Goal: Task Accomplishment & Management: Manage account settings

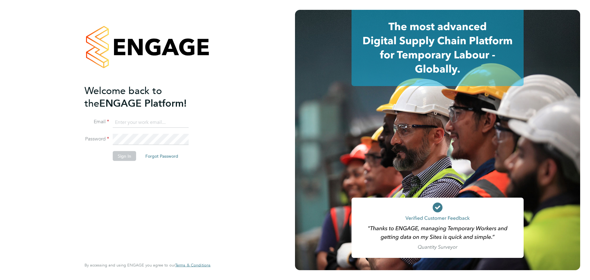
type input "sthomas@spheresolutions.co.uk"
click at [122, 155] on button "Sign In" at bounding box center [124, 156] width 23 height 10
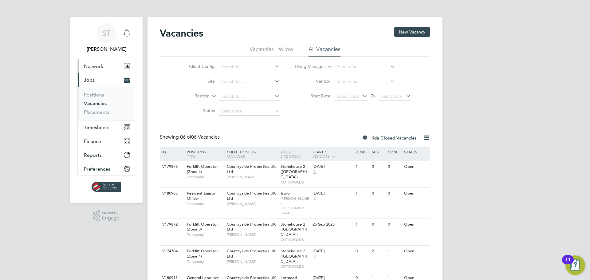
click at [97, 69] on span "Network" at bounding box center [93, 66] width 19 height 6
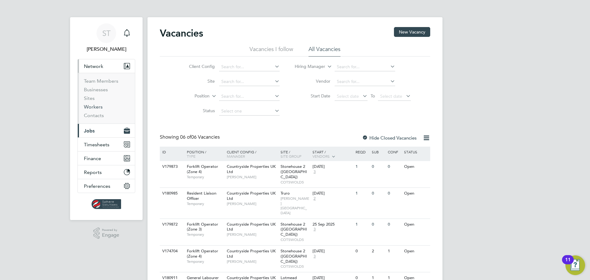
click at [93, 104] on link "Workers" at bounding box center [93, 107] width 19 height 6
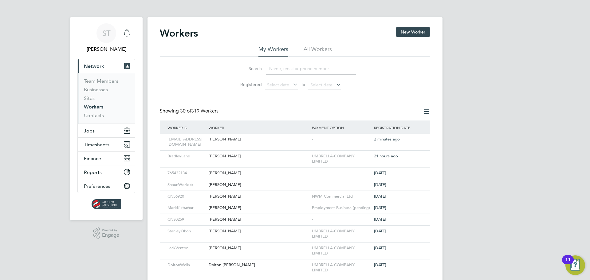
click at [304, 73] on input at bounding box center [311, 69] width 90 height 12
type input "DAvid Ellis"
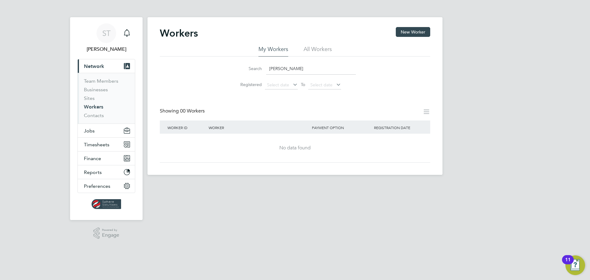
drag, startPoint x: 295, startPoint y: 72, endPoint x: 160, endPoint y: 55, distance: 135.7
click at [160, 55] on div "My Workers All Workers Search DAvid Ellis Registered Select date To Select date" at bounding box center [295, 68] width 271 height 47
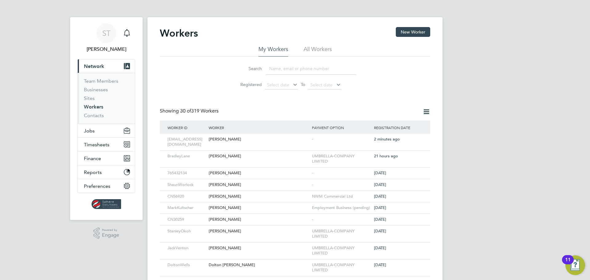
click at [331, 49] on li "All Workers" at bounding box center [318, 50] width 28 height 11
click at [314, 70] on input at bounding box center [311, 69] width 90 height 12
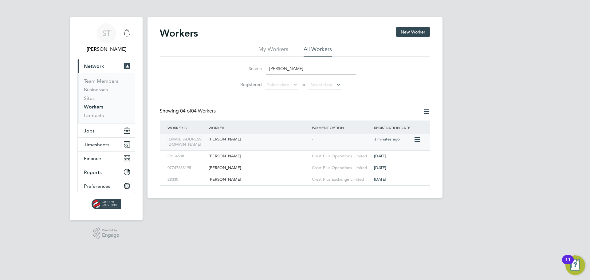
click at [265, 144] on div "[PERSON_NAME]" at bounding box center [258, 139] width 103 height 11
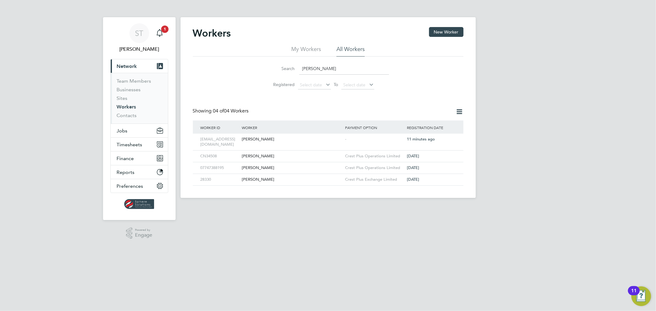
click at [325, 70] on input "dean" at bounding box center [344, 69] width 90 height 12
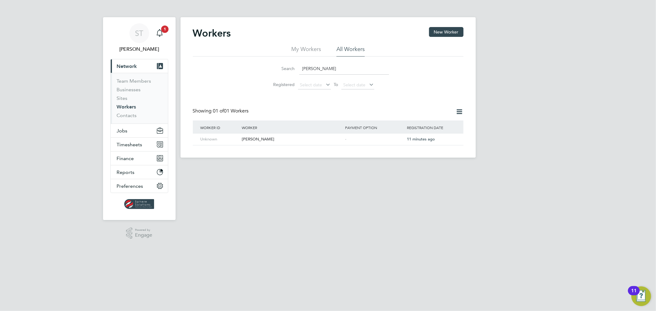
drag, startPoint x: 334, startPoint y: 69, endPoint x: 215, endPoint y: 65, distance: 119.0
click at [215, 65] on div "Search dean stone Registered Select date To Select date" at bounding box center [328, 75] width 271 height 36
type input "david ellis"
click at [158, 30] on icon "Main navigation" at bounding box center [159, 32] width 7 height 7
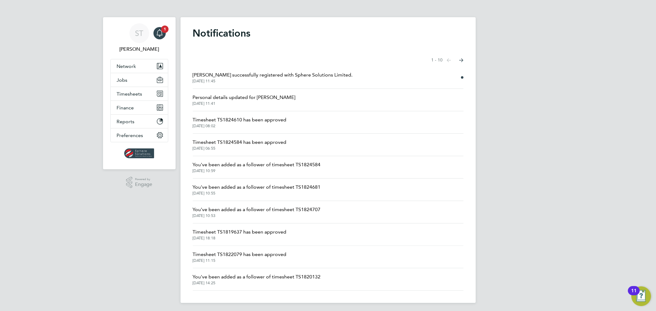
click at [279, 82] on span "23 Sep 2025, 11:45" at bounding box center [273, 81] width 160 height 5
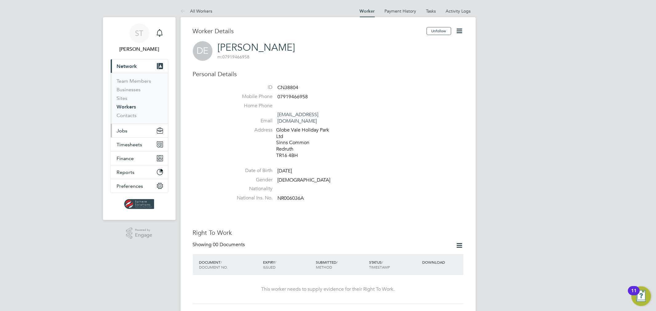
click at [124, 131] on span "Jobs" at bounding box center [122, 131] width 11 height 6
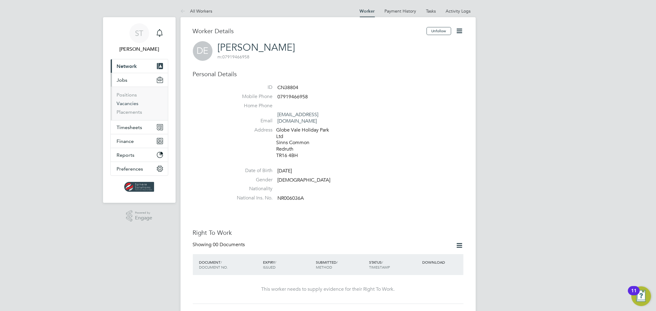
click at [132, 106] on link "Vacancies" at bounding box center [128, 104] width 22 height 6
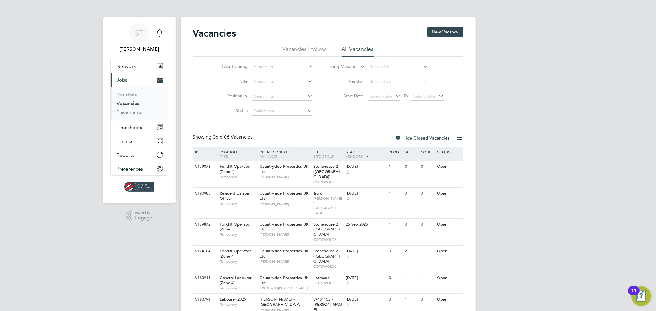
click at [397, 137] on div at bounding box center [398, 138] width 6 height 6
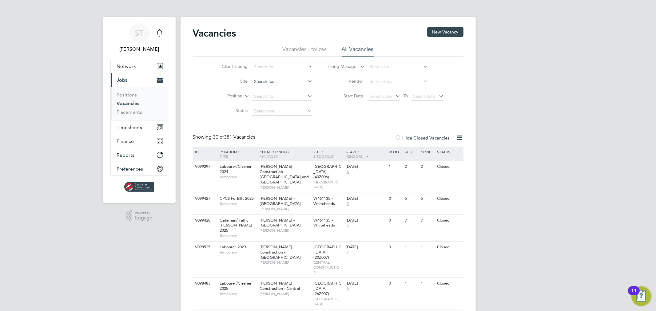
click at [274, 84] on input at bounding box center [282, 81] width 61 height 9
click at [275, 90] on li "Alphing ton (Parcel 13/14)" at bounding box center [281, 90] width 61 height 8
type input "Alphington (Parcel 13/14)"
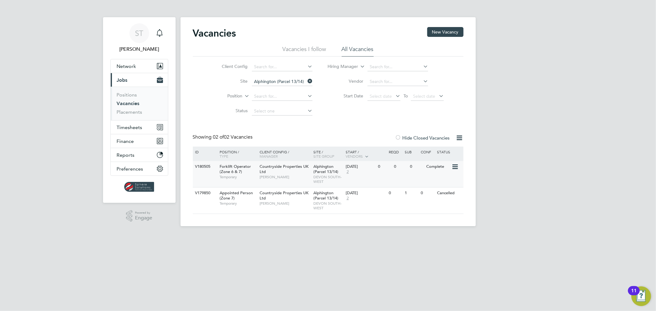
click at [327, 179] on div "Alphington (Parcel 13/14) DEVON SOUTH-WEST" at bounding box center [328, 174] width 32 height 26
click at [130, 113] on link "Placements" at bounding box center [130, 112] width 26 height 6
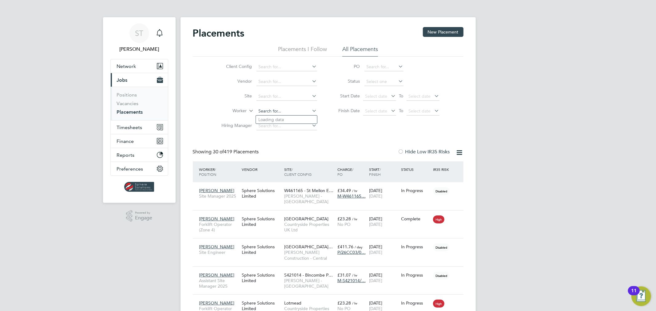
click at [271, 109] on input at bounding box center [286, 111] width 61 height 9
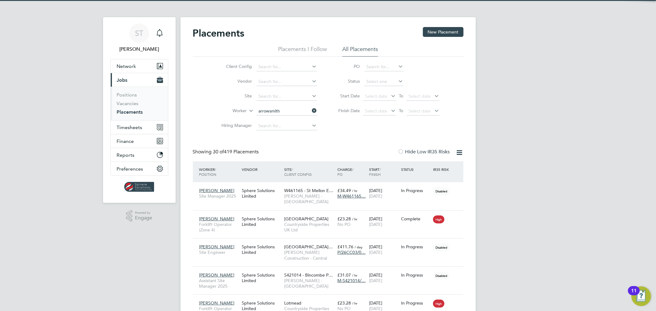
click at [281, 118] on b "Arrowsmith" at bounding box center [279, 119] width 23 height 5
type input "Mark Arrowsmith"
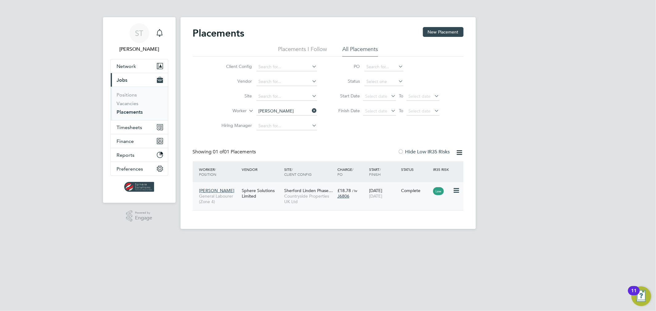
click at [298, 194] on span "Countryside Properties UK Ltd" at bounding box center [309, 198] width 50 height 11
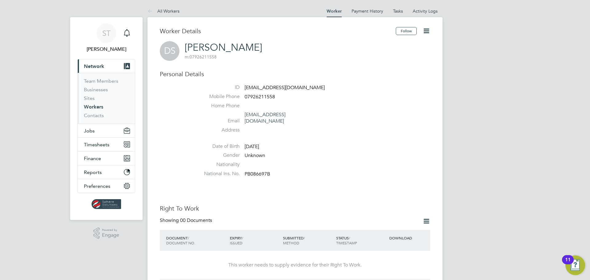
drag, startPoint x: 218, startPoint y: 56, endPoint x: 190, endPoint y: 58, distance: 28.1
click at [190, 58] on span "m: 07926211558" at bounding box center [223, 57] width 77 height 6
copy span "07926211558"
click at [378, 14] on li "Payment History" at bounding box center [368, 11] width 32 height 12
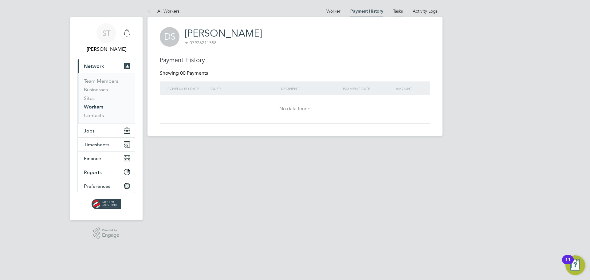
click at [400, 12] on link "Tasks" at bounding box center [398, 11] width 10 height 6
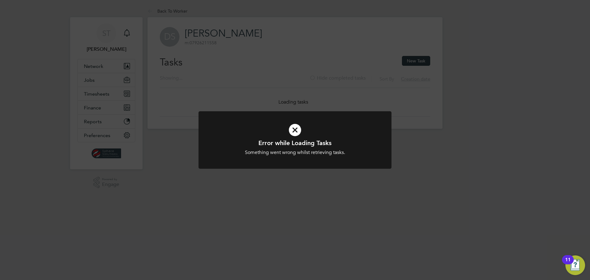
click at [295, 131] on icon at bounding box center [295, 130] width 160 height 24
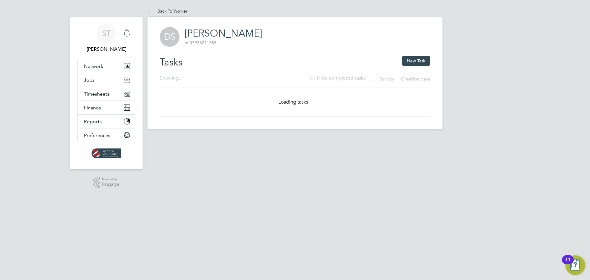
click at [171, 11] on link "Back To Worker" at bounding box center [168, 11] width 40 height 6
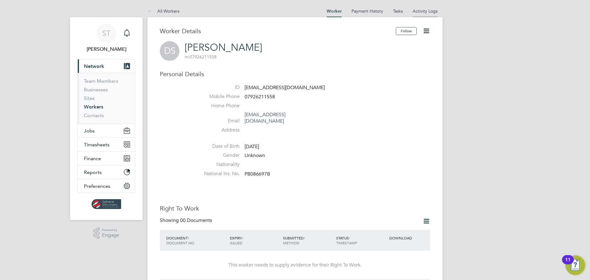
click at [428, 12] on link "Activity Logs" at bounding box center [425, 11] width 25 height 6
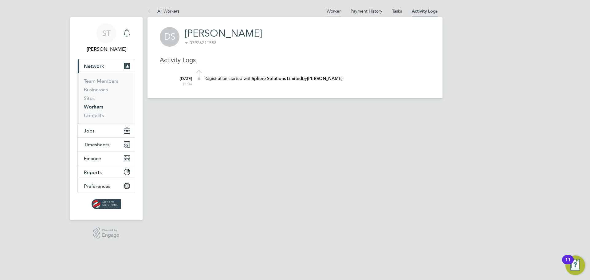
click at [334, 11] on link "Worker" at bounding box center [334, 11] width 14 height 6
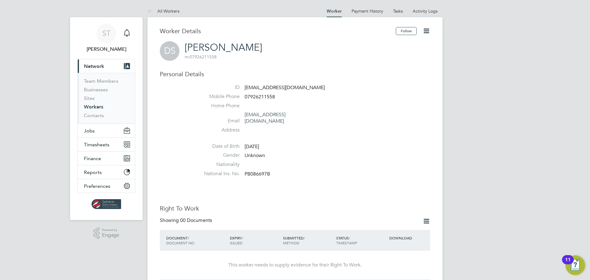
click at [428, 33] on icon at bounding box center [427, 31] width 8 height 8
click at [382, 71] on li "Edit Personal Details e" at bounding box center [391, 71] width 77 height 9
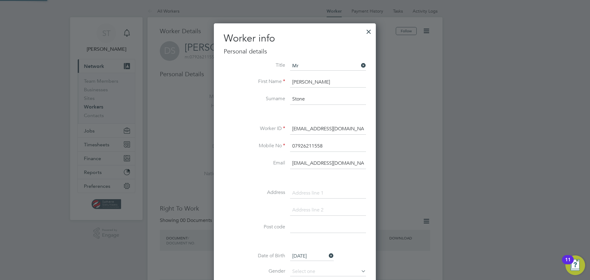
scroll to position [347, 163]
click at [309, 76] on li "Mr" at bounding box center [328, 75] width 77 height 8
type input "Mr"
drag, startPoint x: 313, startPoint y: 81, endPoint x: 251, endPoint y: 77, distance: 62.6
click at [251, 77] on li "First Name [PERSON_NAME]" at bounding box center [295, 85] width 142 height 17
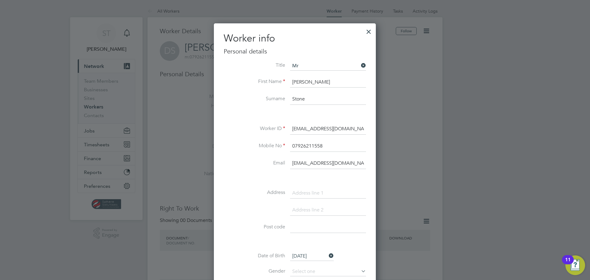
type input "[PERSON_NAME]"
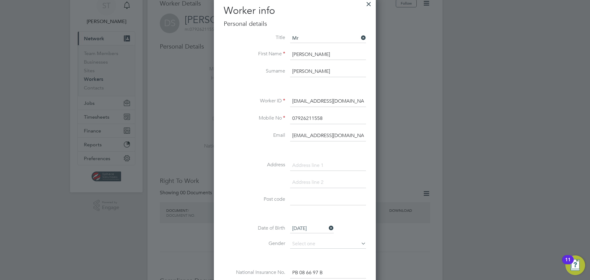
scroll to position [82, 0]
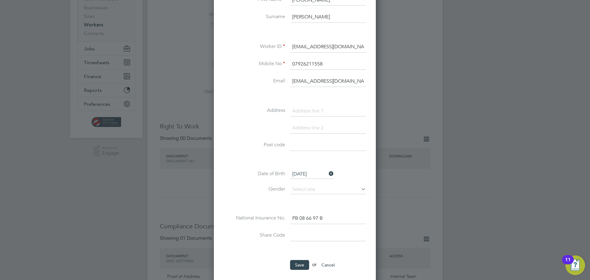
type input "Ellis"
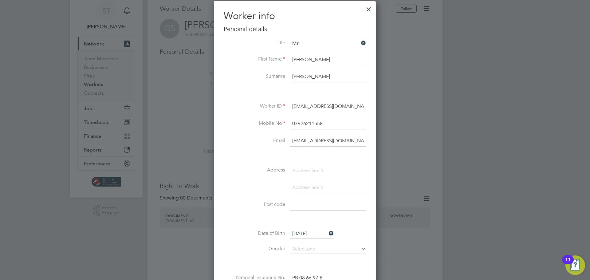
scroll to position [0, 0]
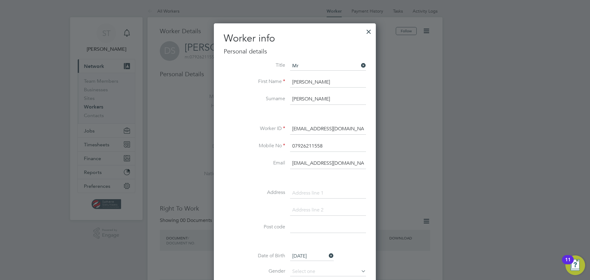
drag, startPoint x: 324, startPoint y: 84, endPoint x: 177, endPoint y: 65, distance: 148.1
type input "Dean"
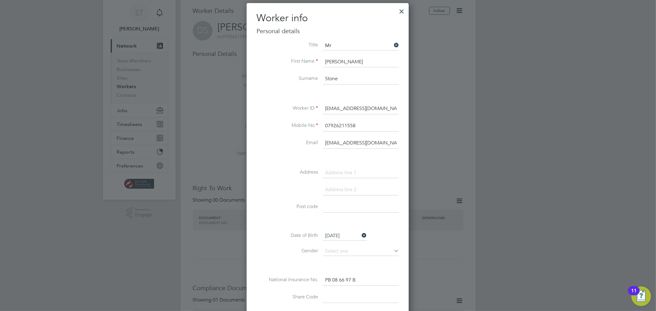
scroll to position [346, 162]
type input "Stone"
drag, startPoint x: 346, startPoint y: 63, endPoint x: 293, endPoint y: 68, distance: 53.1
click at [293, 68] on li "First Name Dean" at bounding box center [327, 65] width 142 height 17
drag, startPoint x: 387, startPoint y: 109, endPoint x: 305, endPoint y: 107, distance: 82.1
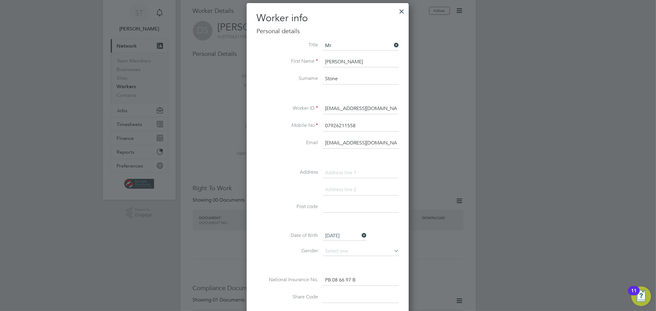
click at [305, 107] on li "Worker ID davidellis68@yahoo.co.uk" at bounding box center [327, 111] width 142 height 17
drag, startPoint x: 382, startPoint y: 104, endPoint x: 384, endPoint y: 109, distance: 5.9
click at [381, 104] on input "davidellis68@yahoo.co.uk" at bounding box center [361, 108] width 76 height 11
drag, startPoint x: 385, startPoint y: 139, endPoint x: 244, endPoint y: 137, distance: 140.8
click at [248, 137] on div "Worker info Personal details Title Mr First Name Dean Surname Stone Worker ID M…" at bounding box center [328, 176] width 162 height 347
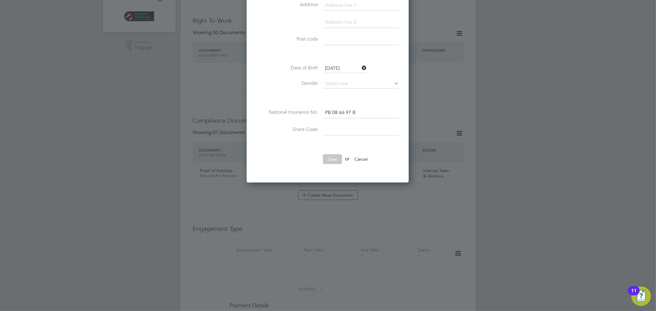
scroll to position [248, 0]
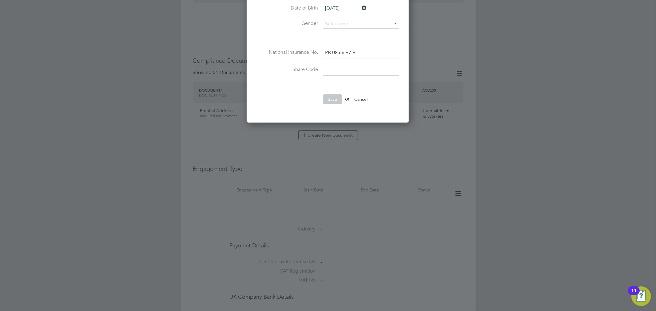
click at [304, 105] on li "Save or Cancel" at bounding box center [327, 102] width 142 height 16
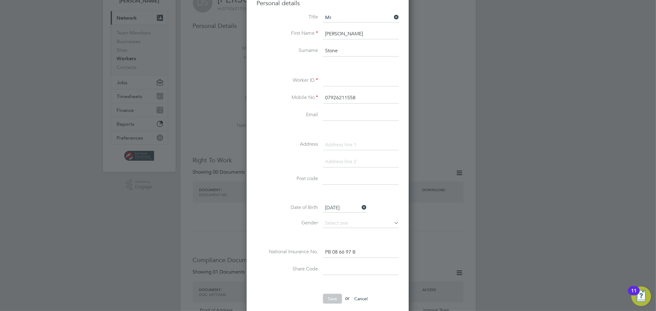
scroll to position [0, 0]
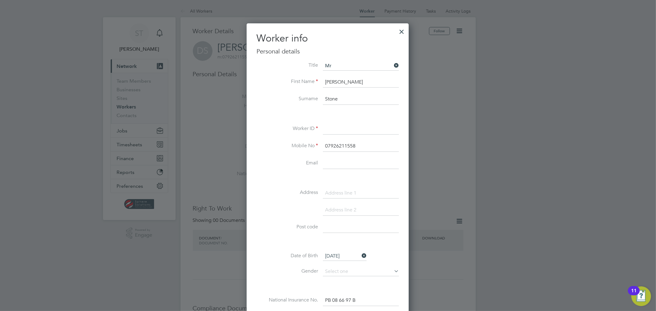
click at [336, 128] on input at bounding box center [361, 129] width 76 height 11
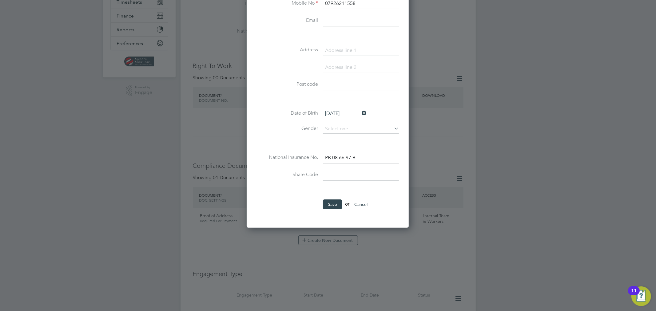
scroll to position [182, 0]
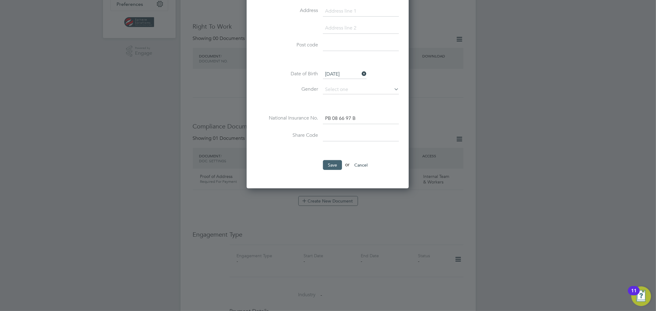
type input "Unknown"
click at [330, 166] on button "Save" at bounding box center [332, 165] width 19 height 10
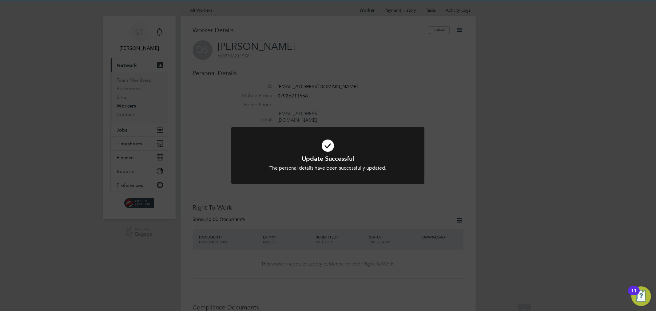
scroll to position [0, 0]
click at [366, 104] on div "Update Successful The personal details have been successfully updated. Cancel O…" at bounding box center [328, 155] width 656 height 311
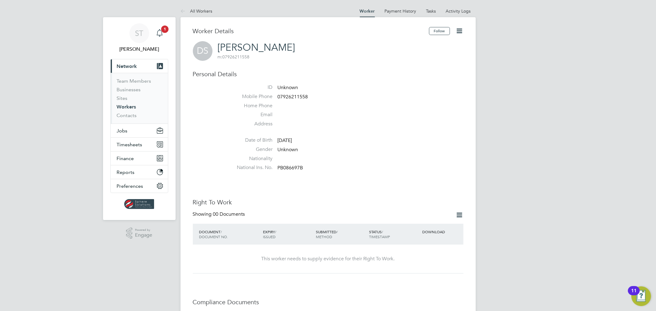
click at [161, 34] on icon "Main navigation" at bounding box center [159, 32] width 7 height 7
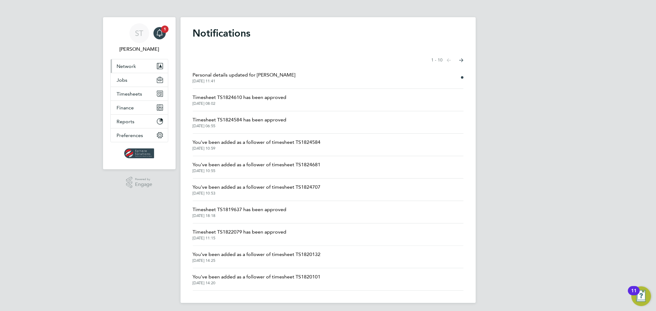
click at [129, 69] on span "Network" at bounding box center [126, 66] width 19 height 6
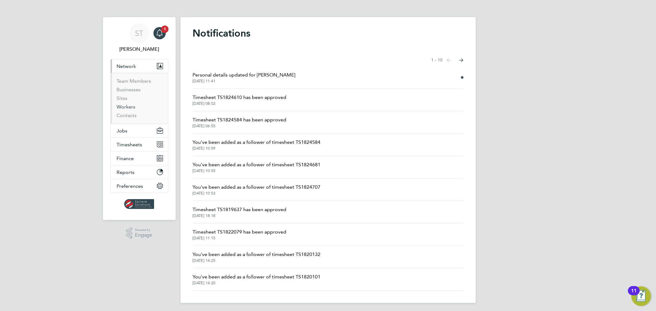
click at [130, 109] on link "Workers" at bounding box center [126, 107] width 19 height 6
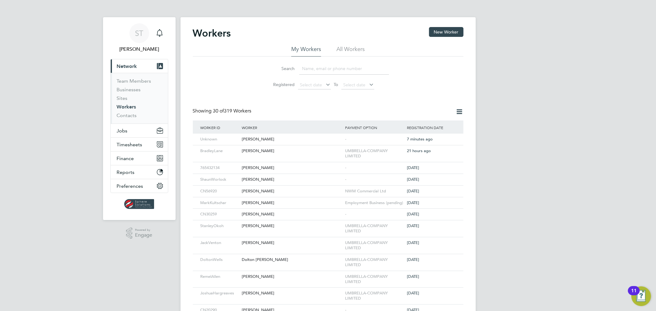
click at [358, 53] on li "All Workers" at bounding box center [350, 50] width 28 height 11
click at [444, 33] on button "New Worker" at bounding box center [446, 32] width 34 height 10
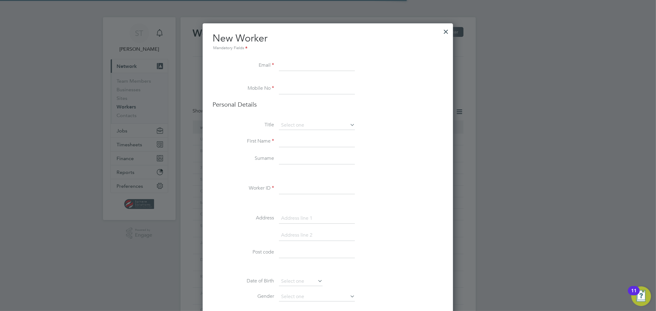
scroll to position [593, 251]
paste input "davidellis68@yahoo.co.uk"
type input "davidellis68@yahoo.co.uk"
click at [309, 91] on input at bounding box center [317, 88] width 76 height 11
paste input "07919466958"
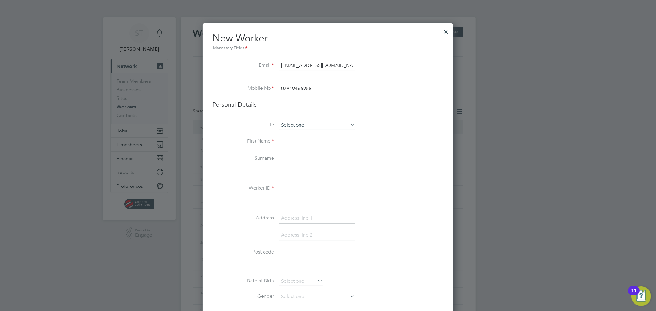
type input "07919466958"
click at [306, 128] on input at bounding box center [317, 125] width 76 height 9
click at [305, 133] on li "Mr" at bounding box center [317, 134] width 77 height 8
type input "Mr"
click at [303, 143] on input at bounding box center [317, 141] width 76 height 11
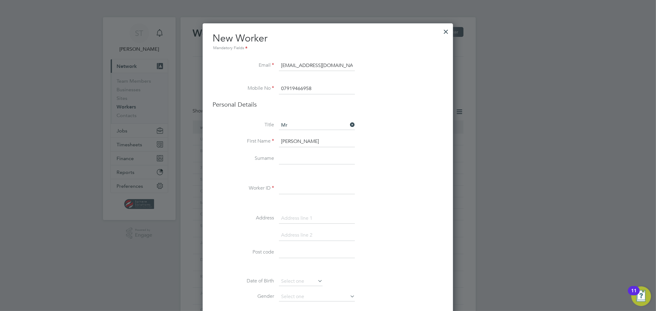
type input "David"
type input "Ellis"
click at [287, 186] on input at bounding box center [317, 188] width 76 height 11
type input "CN38804"
click at [313, 217] on input at bounding box center [317, 218] width 76 height 11
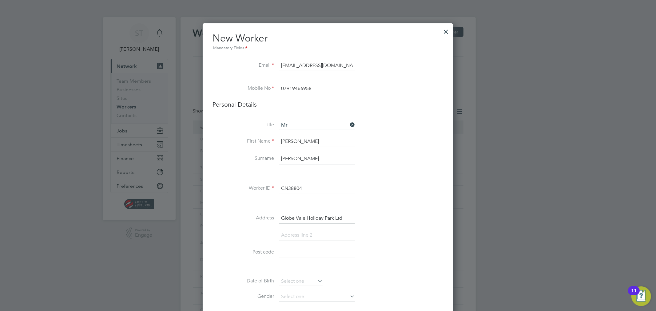
type input "Globe Vale Holiday Park Ltd"
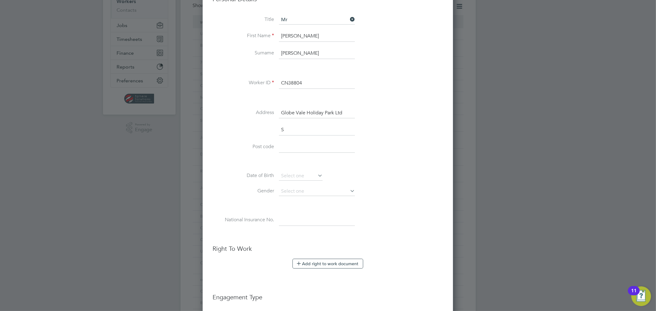
scroll to position [610, 251]
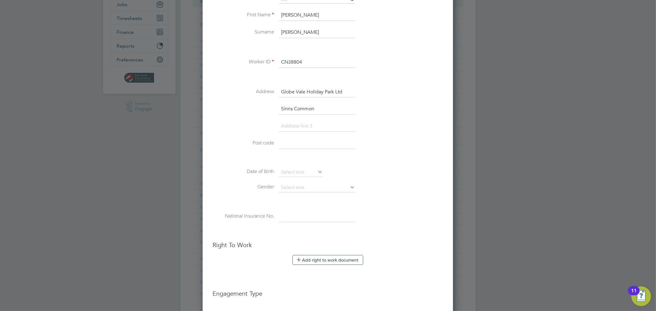
type input "Sinns Common"
type input "Redruth"
type input "TR16 4BH"
click at [301, 185] on input at bounding box center [317, 187] width 76 height 9
click at [297, 196] on li "Male" at bounding box center [317, 196] width 77 height 8
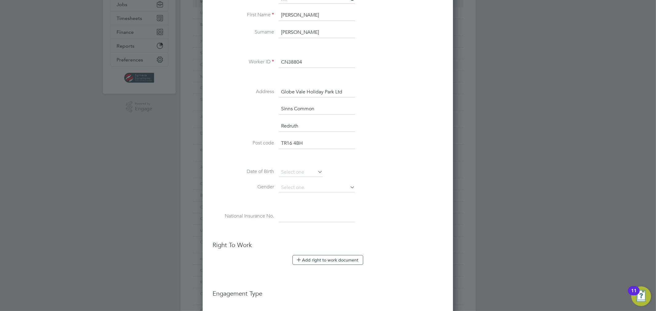
type input "Male"
click at [295, 214] on input at bounding box center [317, 216] width 76 height 11
click at [298, 216] on input at bounding box center [317, 216] width 76 height 11
paste input "NR006036A"
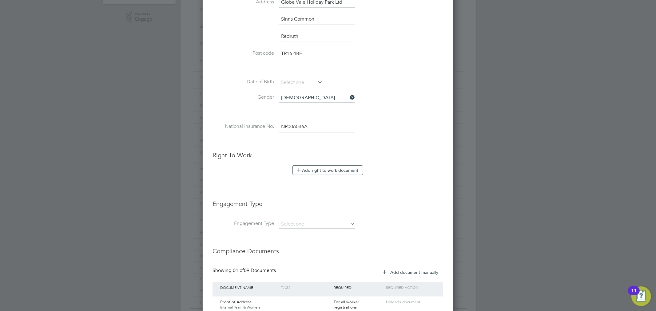
scroll to position [217, 0]
type input "NR 00 60 36 A"
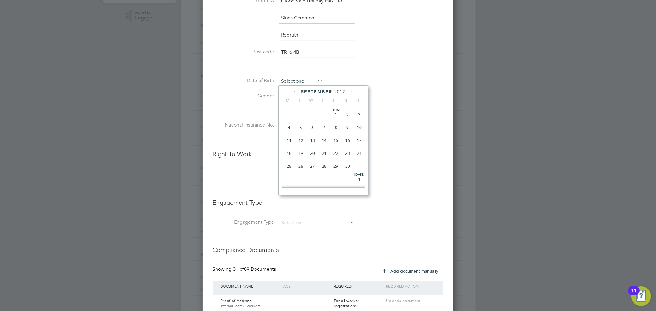
click at [290, 79] on input at bounding box center [301, 81] width 44 height 9
click at [299, 82] on input at bounding box center [301, 81] width 44 height 9
click at [345, 91] on span "2012" at bounding box center [339, 91] width 11 height 5
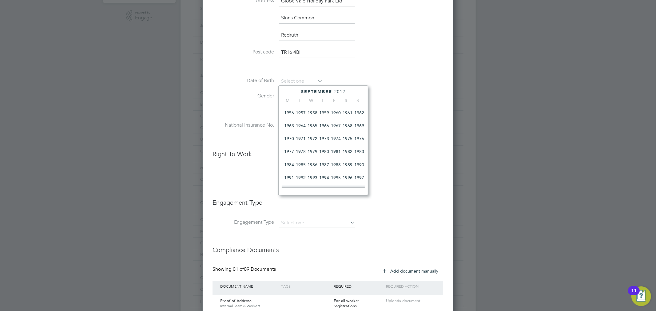
click at [348, 125] on span "1968" at bounding box center [348, 126] width 12 height 12
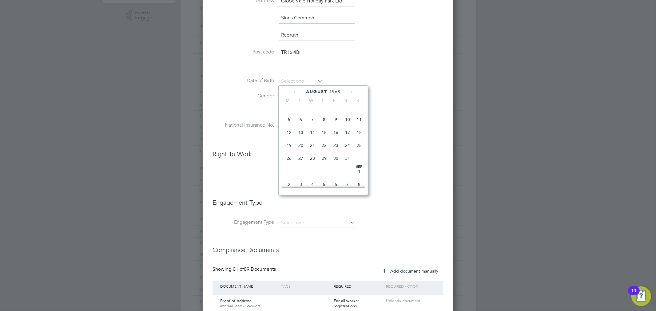
click at [324, 148] on span "22" at bounding box center [324, 146] width 12 height 12
type input "22 Aug 1968"
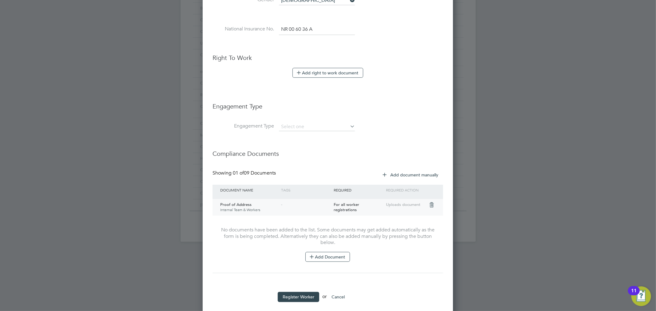
scroll to position [322, 0]
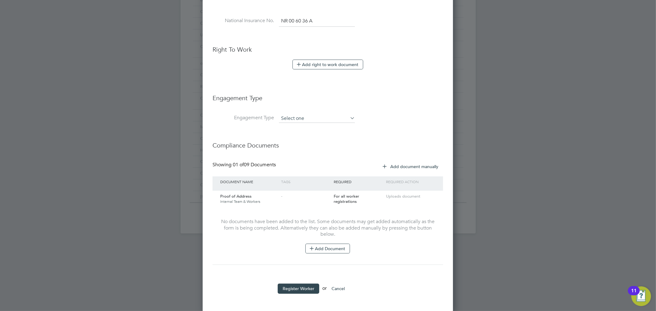
click at [297, 121] on input at bounding box center [317, 118] width 76 height 9
click at [292, 153] on li "Umbrella" at bounding box center [317, 153] width 77 height 9
type input "Umbrella"
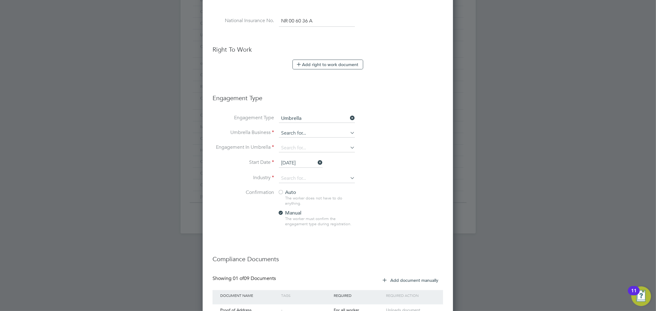
click at [297, 134] on input at bounding box center [317, 133] width 76 height 9
click at [317, 150] on li "Work well People Solutions Limited" at bounding box center [321, 150] width 84 height 9
type input "Workwell People Solutions Limited"
click at [305, 148] on input at bounding box center [317, 148] width 76 height 9
click at [306, 164] on li "CIS Self-employed" at bounding box center [317, 165] width 77 height 9
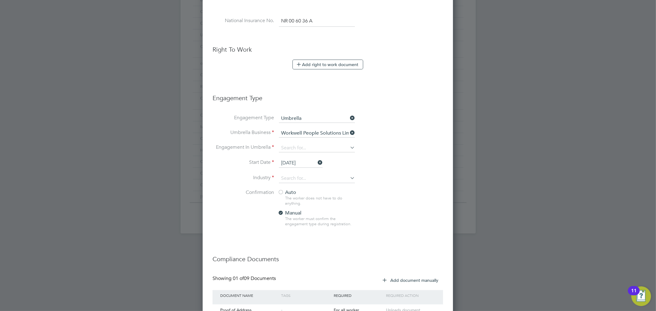
type input "CIS Self-employed"
click at [296, 177] on input at bounding box center [317, 178] width 76 height 9
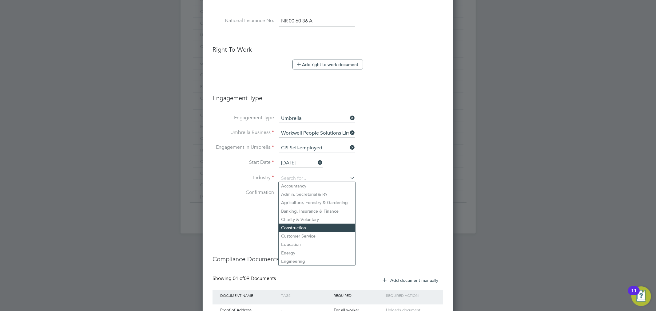
click at [302, 226] on li "Construction" at bounding box center [317, 228] width 77 height 8
type input "Construction"
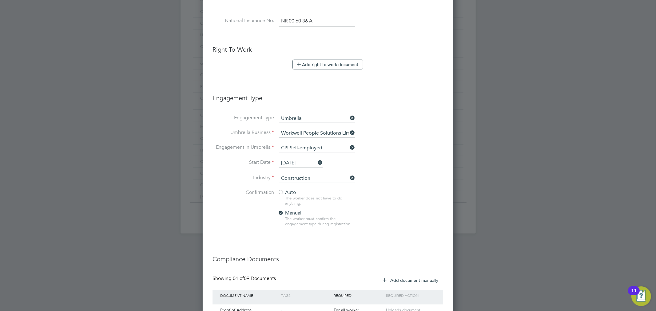
click at [280, 191] on div at bounding box center [281, 193] width 6 height 6
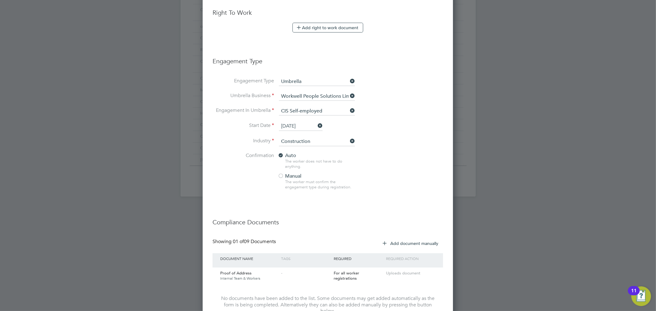
scroll to position [435, 0]
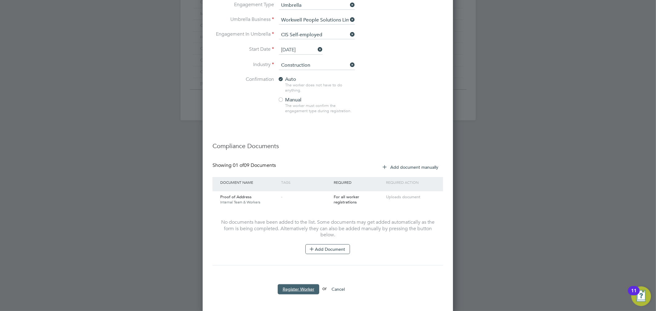
click at [302, 280] on button "Register Worker" at bounding box center [299, 289] width 42 height 10
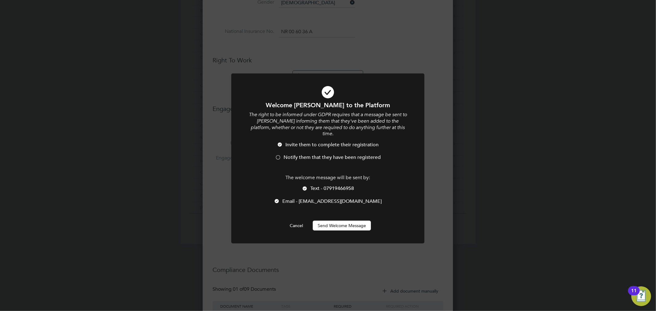
click at [277, 155] on div at bounding box center [278, 158] width 6 height 6
click at [338, 221] on button "Send Welcome Message" at bounding box center [342, 226] width 58 height 10
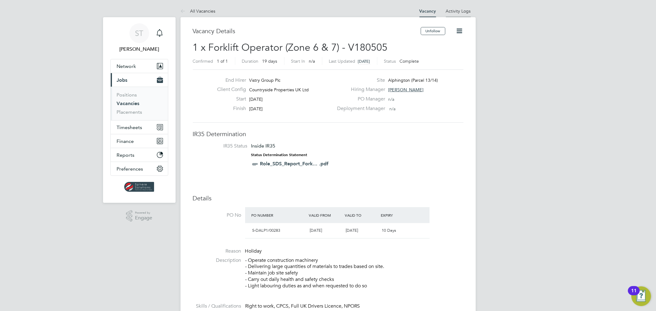
click at [460, 14] on link "Activity Logs" at bounding box center [458, 11] width 25 height 6
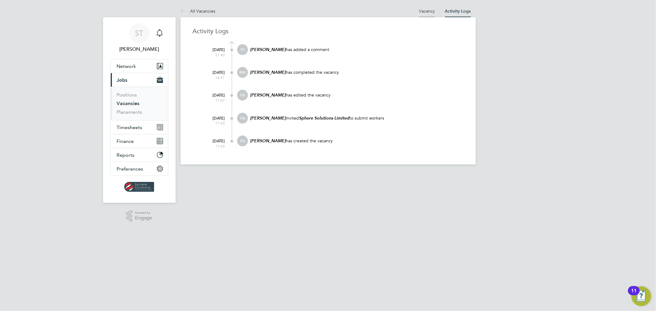
click at [429, 11] on link "Vacancy" at bounding box center [427, 11] width 16 height 6
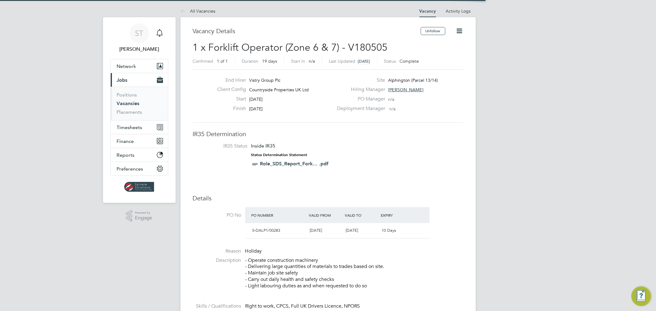
scroll to position [10, 57]
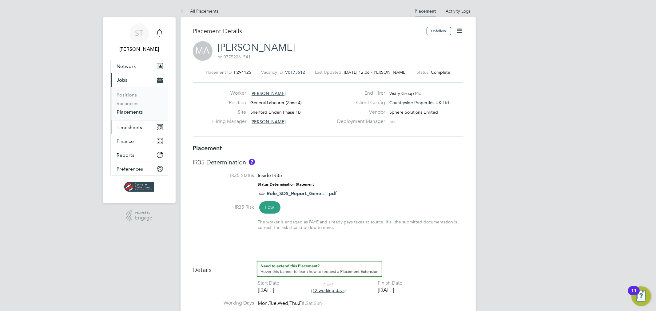
click at [136, 127] on span "Timesheets" at bounding box center [130, 128] width 26 height 6
click at [133, 109] on link "Timesheets" at bounding box center [130, 109] width 26 height 6
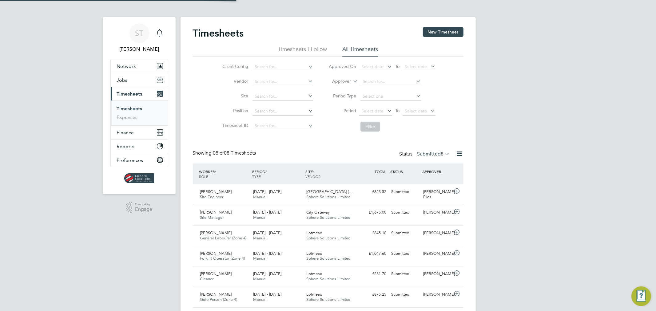
scroll to position [15, 53]
click at [275, 94] on input at bounding box center [282, 96] width 61 height 9
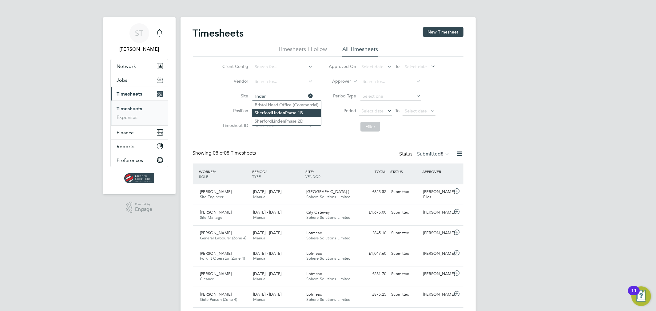
click at [270, 114] on li "Sherford Linden Phase 1B" at bounding box center [286, 113] width 69 height 8
type input "Sherford Linden Phase 1B"
click at [437, 157] on div "Status Submitted 8" at bounding box center [425, 154] width 52 height 9
click at [432, 156] on label "Submitted 8" at bounding box center [433, 154] width 33 height 6
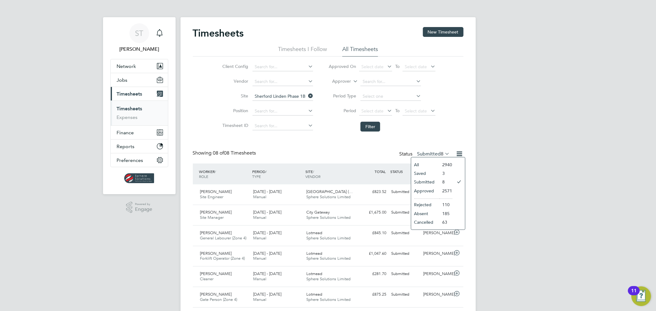
click at [420, 164] on li "All" at bounding box center [425, 164] width 28 height 9
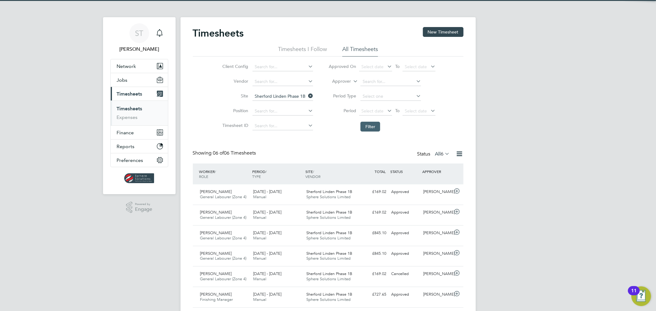
click at [370, 127] on button "Filter" at bounding box center [370, 127] width 20 height 10
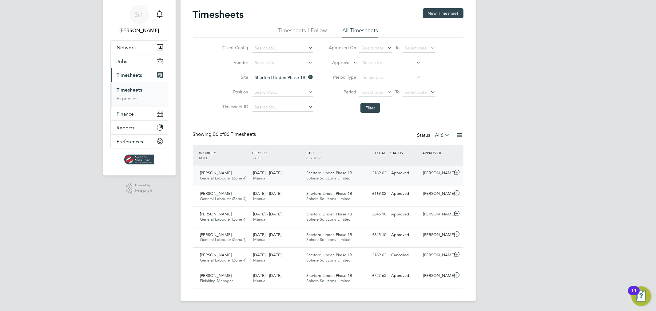
click at [322, 173] on span "Sherford Linden Phase 1B" at bounding box center [329, 172] width 46 height 5
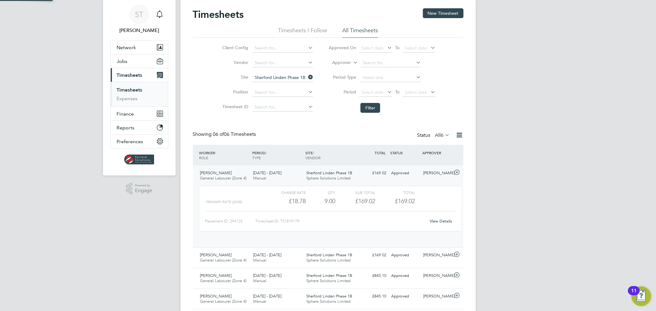
scroll to position [10, 60]
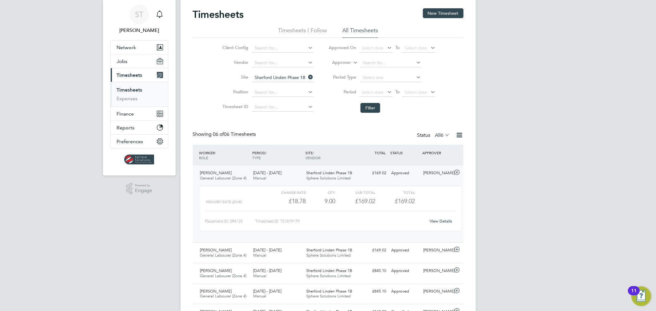
click at [435, 222] on link "View Details" at bounding box center [440, 221] width 22 height 5
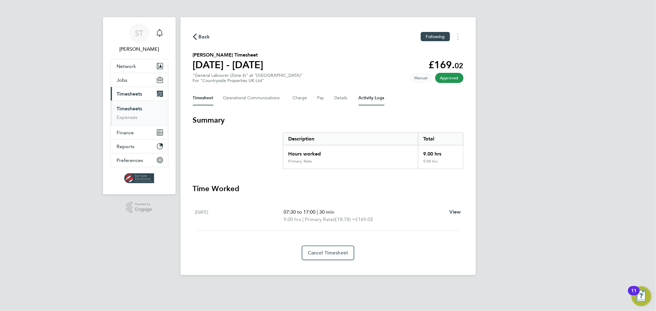
click at [364, 99] on Logs-tab "Activity Logs" at bounding box center [371, 98] width 26 height 15
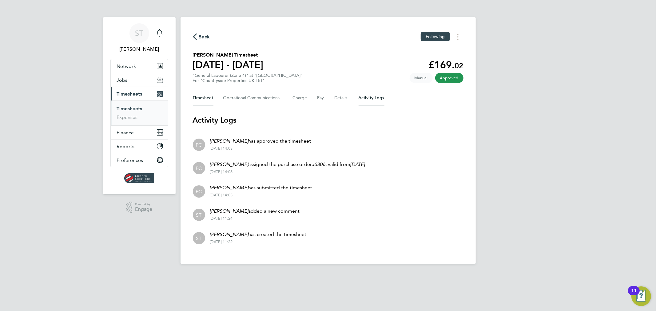
click at [206, 99] on button "Timesheet" at bounding box center [203, 98] width 21 height 15
